Goal: Task Accomplishment & Management: Use online tool/utility

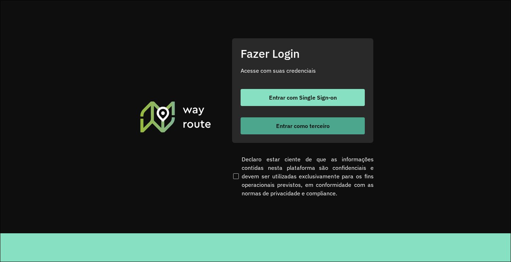
click at [279, 134] on button "Entrar como terceiro" at bounding box center [303, 126] width 124 height 17
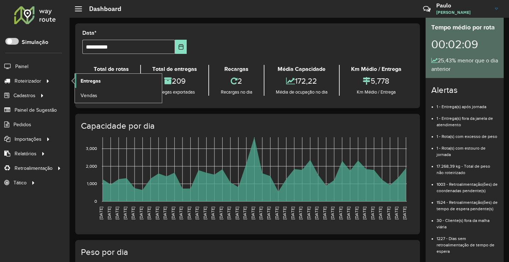
click at [87, 80] on span "Entregas" at bounding box center [91, 80] width 20 height 7
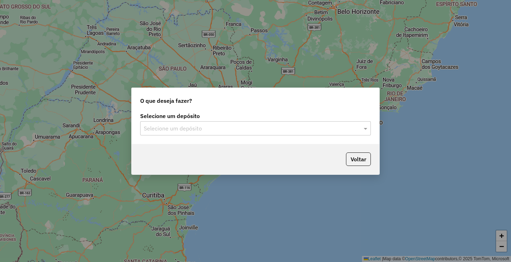
click at [270, 130] on input "text" at bounding box center [249, 129] width 210 height 9
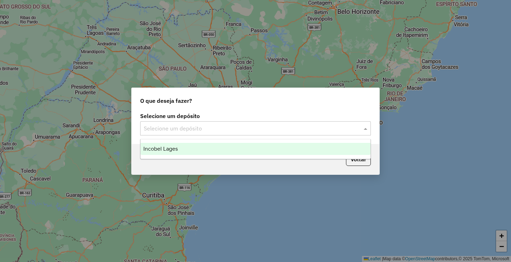
drag, startPoint x: 252, startPoint y: 148, endPoint x: 262, endPoint y: 152, distance: 11.3
click at [252, 148] on div "Incobel Lages" at bounding box center [256, 149] width 230 height 12
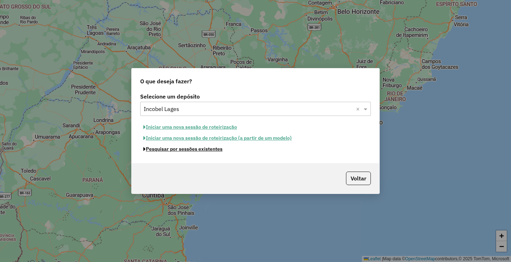
click at [208, 151] on button "Pesquisar por sessões existentes" at bounding box center [183, 149] width 86 height 11
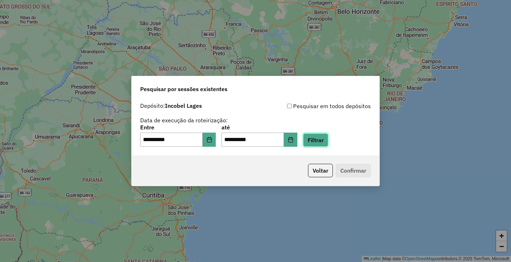
click at [329, 143] on button "Filtrar" at bounding box center [315, 140] width 25 height 13
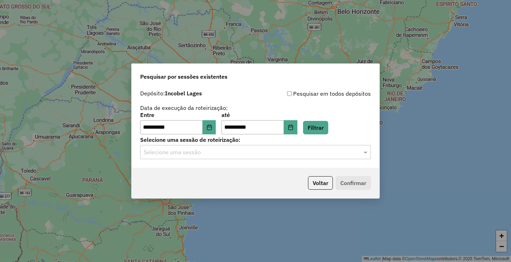
click at [348, 183] on p-footer "Voltar Confirmar" at bounding box center [338, 183] width 66 height 13
click at [280, 154] on input "text" at bounding box center [249, 152] width 210 height 9
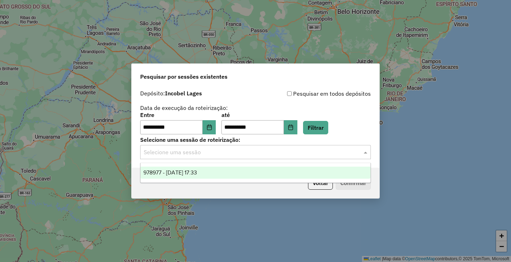
click at [233, 168] on div "978977 - 14/08/2025 17:33" at bounding box center [256, 173] width 230 height 12
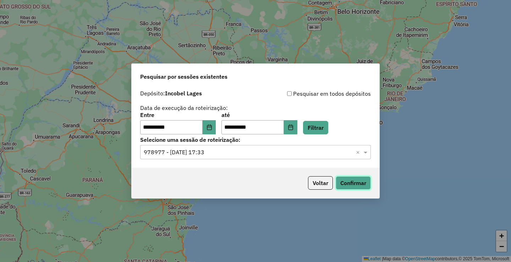
click at [343, 182] on button "Confirmar" at bounding box center [353, 183] width 35 height 13
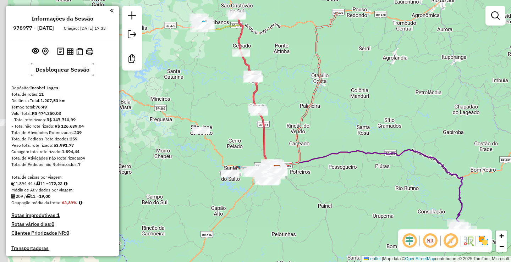
drag, startPoint x: 379, startPoint y: 184, endPoint x: 413, endPoint y: 237, distance: 62.9
click at [413, 237] on hb-router-mapa "Informações da Sessão 978977 - 14/08/2025 Criação: 13/08/2025 17:33 Desbloquear…" at bounding box center [255, 131] width 511 height 262
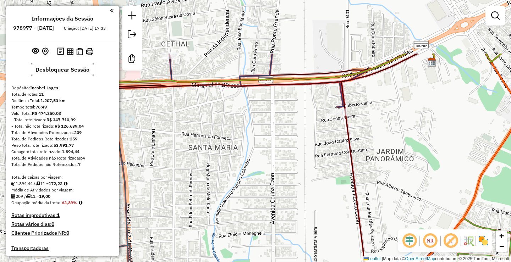
drag, startPoint x: 251, startPoint y: 115, endPoint x: 378, endPoint y: 169, distance: 138.0
click at [378, 169] on div "Janela de atendimento Grade de atendimento Capacidade Transportadoras Veículos …" at bounding box center [255, 131] width 511 height 262
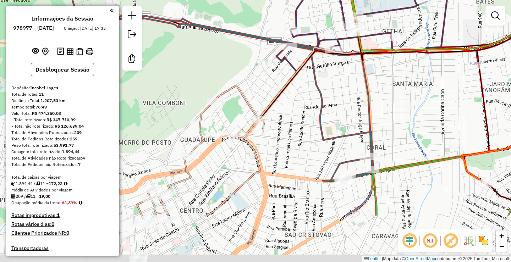
drag, startPoint x: 267, startPoint y: 183, endPoint x: 382, endPoint y: 113, distance: 134.7
click at [382, 114] on div "Janela de atendimento Grade de atendimento Capacidade Transportadoras Veículos …" at bounding box center [255, 131] width 511 height 262
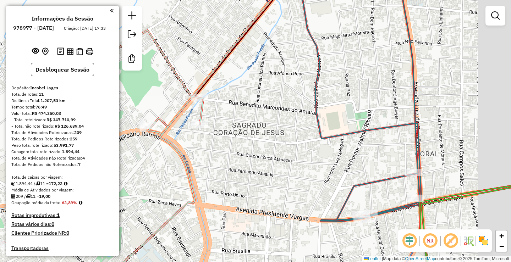
drag, startPoint x: 302, startPoint y: 94, endPoint x: 265, endPoint y: 54, distance: 54.0
click at [265, 54] on div "Janela de atendimento Grade de atendimento Capacidade Transportadoras Veículos …" at bounding box center [255, 131] width 511 height 262
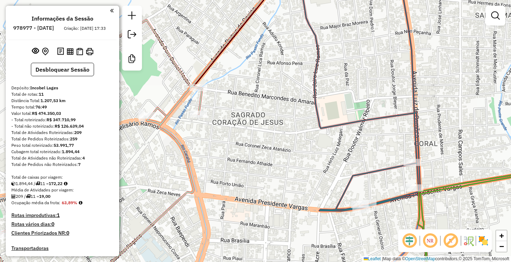
drag, startPoint x: 276, startPoint y: 127, endPoint x: 191, endPoint y: 95, distance: 90.2
click at [191, 96] on div "Janela de atendimento Grade de atendimento Capacidade Transportadoras Veículos …" at bounding box center [255, 131] width 511 height 262
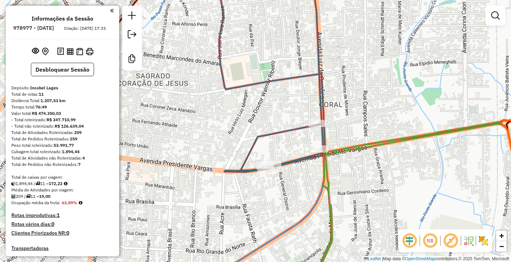
drag, startPoint x: 308, startPoint y: 188, endPoint x: 297, endPoint y: 182, distance: 12.7
click at [297, 182] on div "Janela de atendimento Grade de atendimento Capacidade Transportadoras Veículos …" at bounding box center [255, 131] width 511 height 262
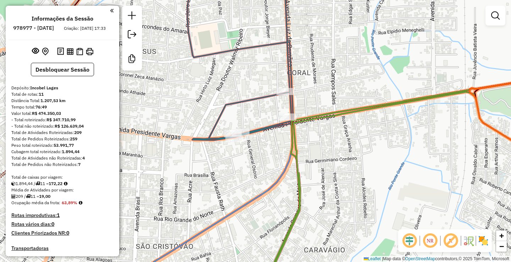
drag, startPoint x: 371, startPoint y: 174, endPoint x: 383, endPoint y: 158, distance: 19.6
click at [382, 158] on div "Janela de atendimento Grade de atendimento Capacidade Transportadoras Veículos …" at bounding box center [255, 131] width 511 height 262
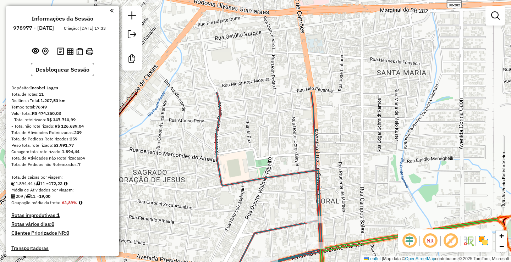
drag, startPoint x: 363, startPoint y: 102, endPoint x: 364, endPoint y: 189, distance: 87.0
click at [364, 189] on div "Janela de atendimento Grade de atendimento Capacidade Transportadoras Veículos …" at bounding box center [255, 131] width 511 height 262
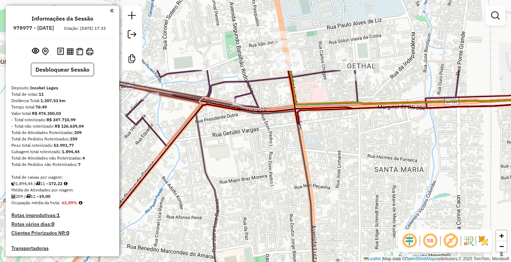
drag, startPoint x: 358, startPoint y: 150, endPoint x: 360, endPoint y: 240, distance: 90.6
click at [360, 240] on div "Janela de atendimento Grade de atendimento Capacidade Transportadoras Veículos …" at bounding box center [255, 131] width 511 height 262
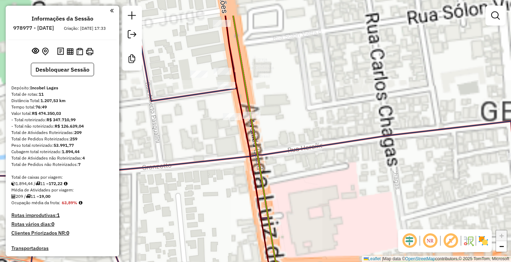
drag, startPoint x: 312, startPoint y: 111, endPoint x: 314, endPoint y: 117, distance: 6.5
click at [314, 116] on div "Janela de atendimento Grade de atendimento Capacidade Transportadoras Veículos …" at bounding box center [255, 131] width 511 height 262
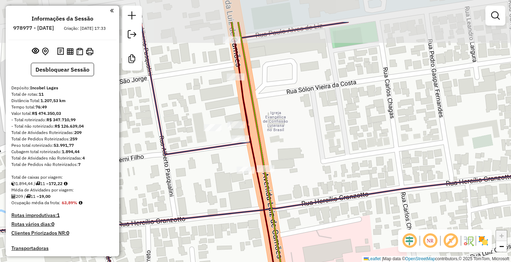
drag, startPoint x: 271, startPoint y: 73, endPoint x: 283, endPoint y: 121, distance: 49.8
click at [283, 121] on div "Janela de atendimento Grade de atendimento Capacidade Transportadoras Veículos …" at bounding box center [255, 131] width 511 height 262
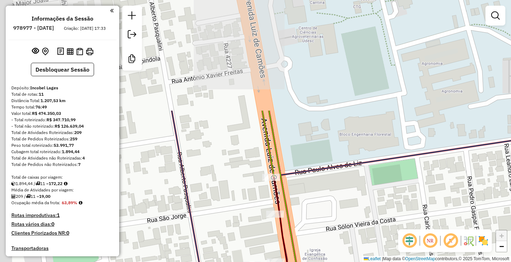
drag, startPoint x: 288, startPoint y: 81, endPoint x: 320, endPoint y: 207, distance: 130.8
click at [327, 217] on div "Janela de atendimento Grade de atendimento Capacidade Transportadoras Veículos …" at bounding box center [255, 131] width 511 height 262
